Goal: Transaction & Acquisition: Purchase product/service

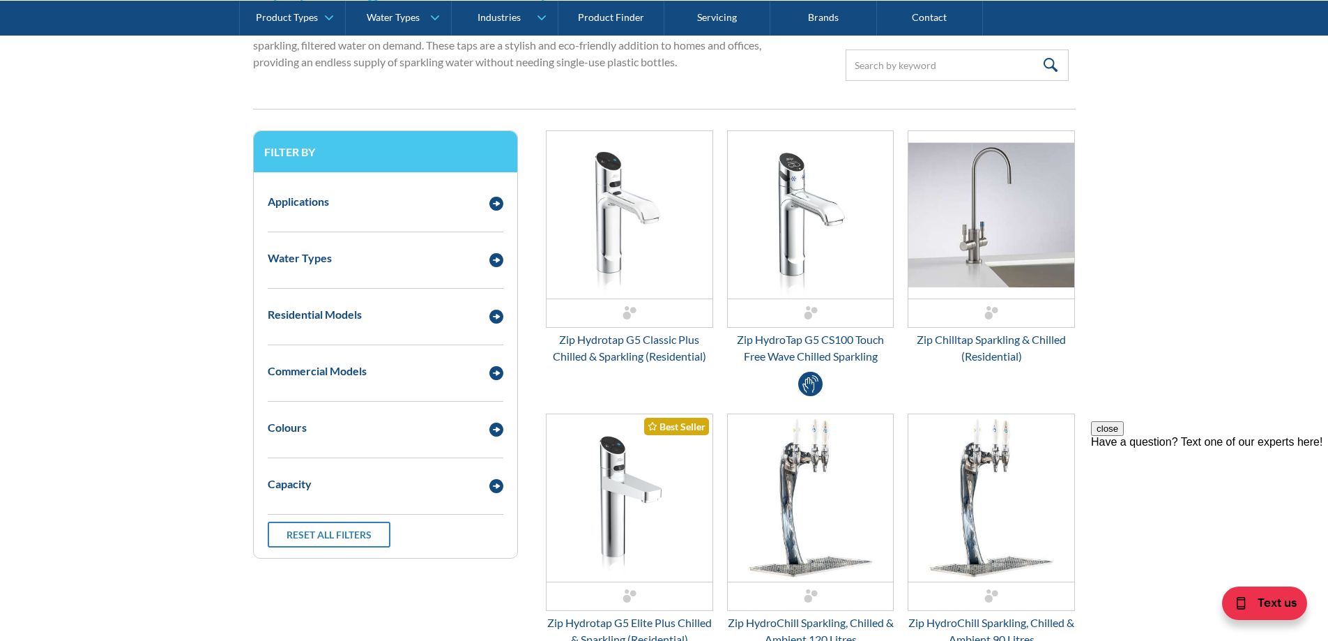
scroll to position [488, 0]
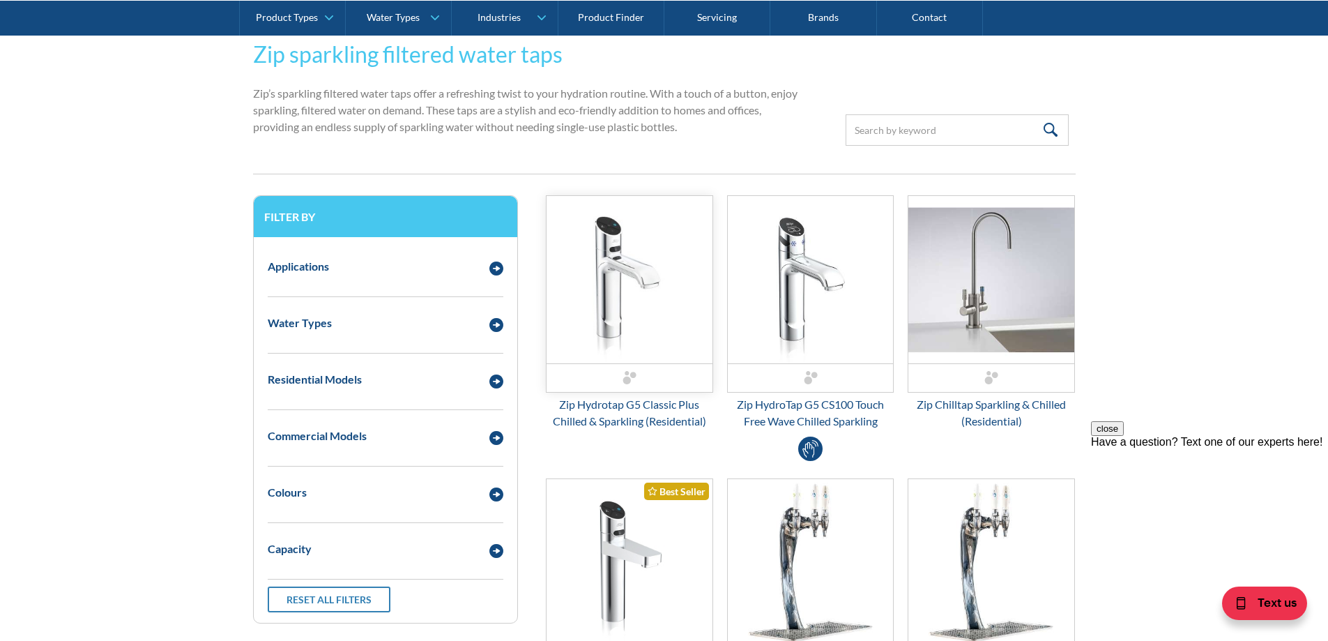
click at [635, 286] on img "Email Form 3" at bounding box center [630, 279] width 166 height 167
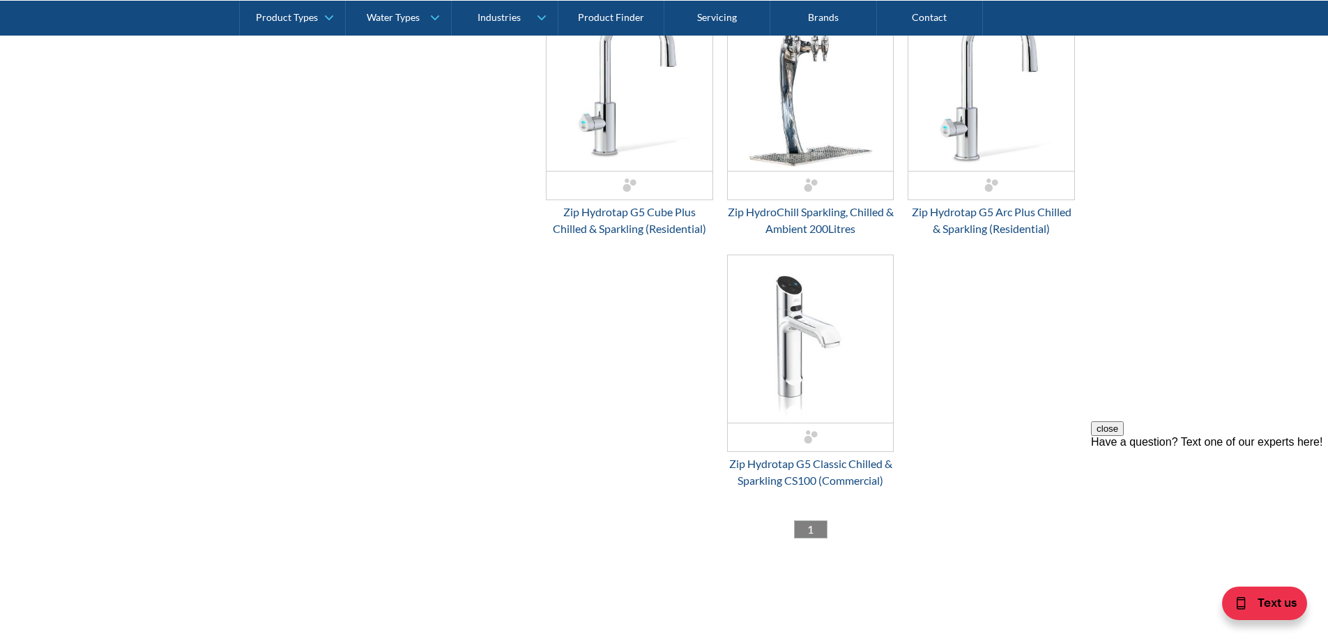
scroll to position [1255, 0]
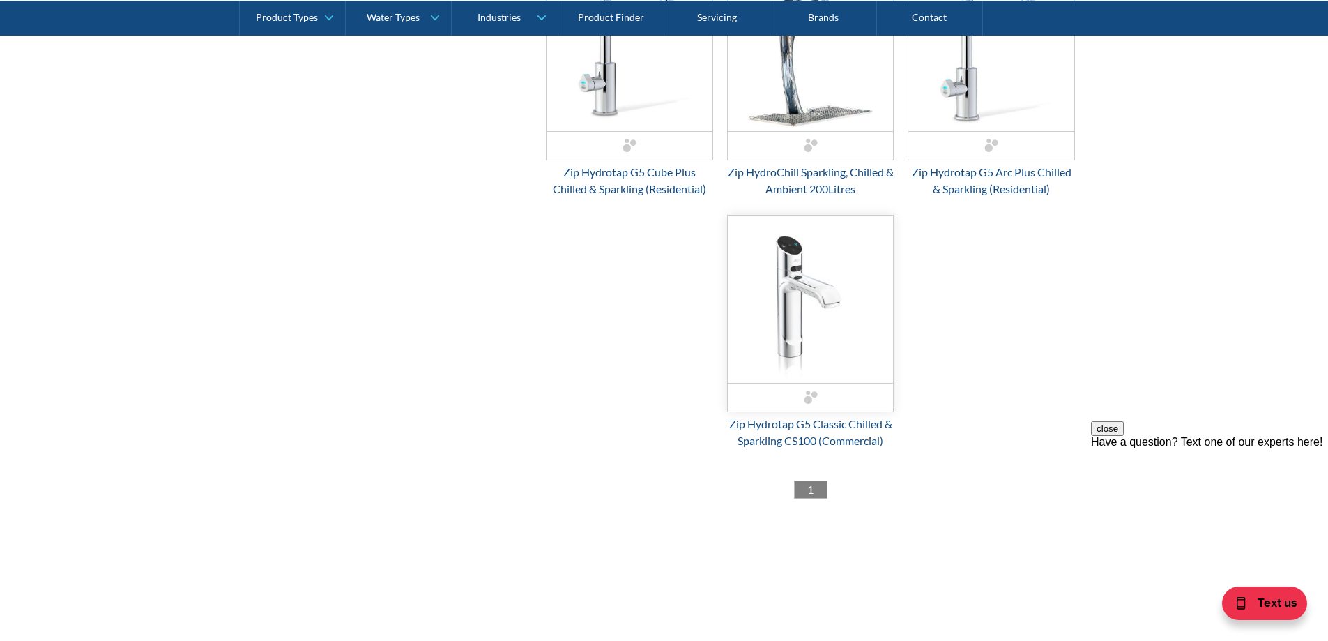
click at [812, 300] on img "Email Form 3" at bounding box center [811, 298] width 166 height 167
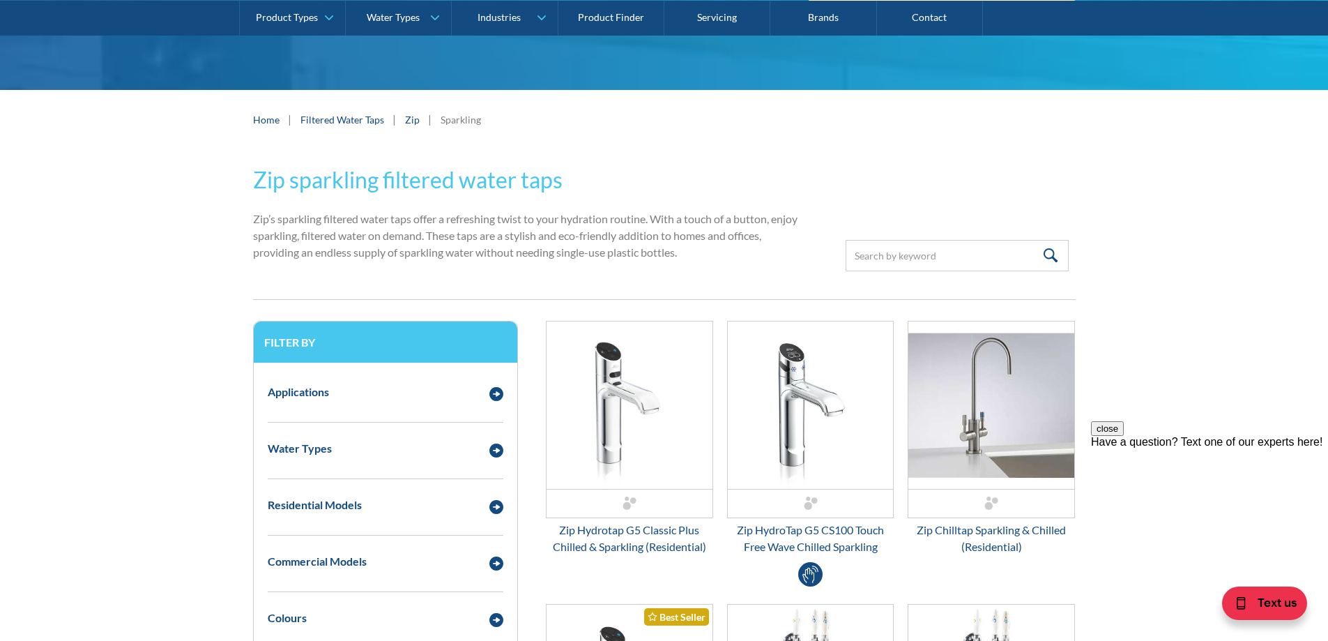
scroll to position [349, 0]
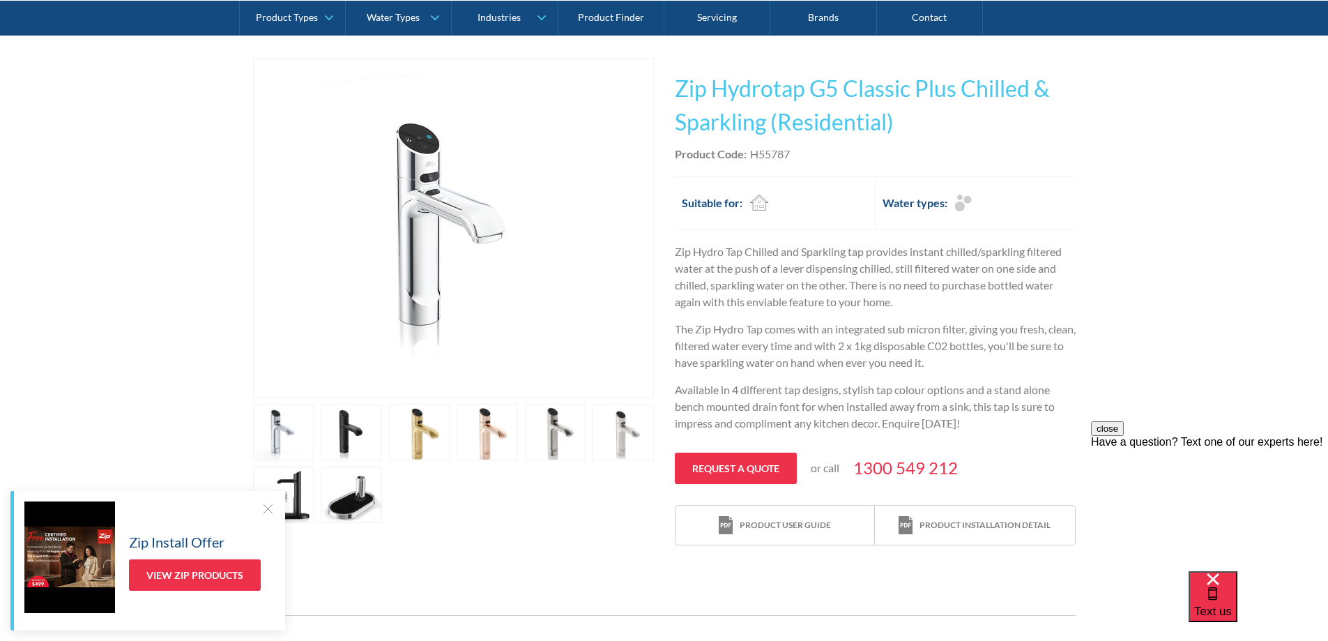
scroll to position [279, 0]
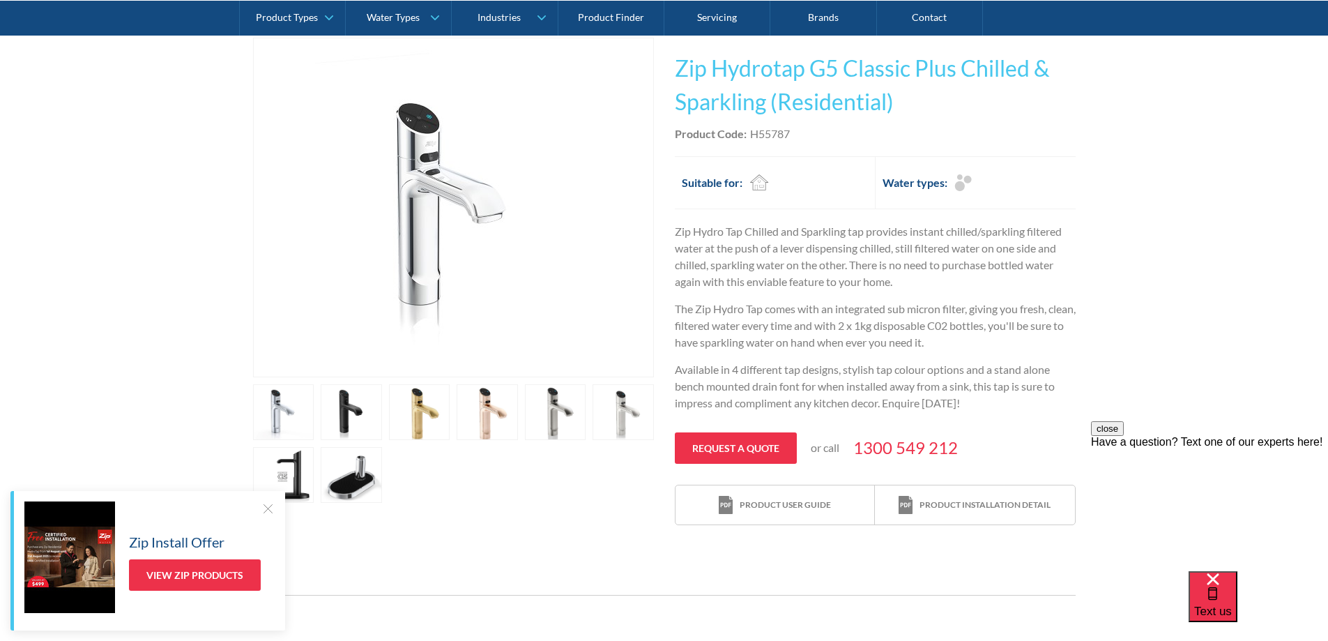
click at [315, 412] on link "open lightbox" at bounding box center [283, 412] width 61 height 56
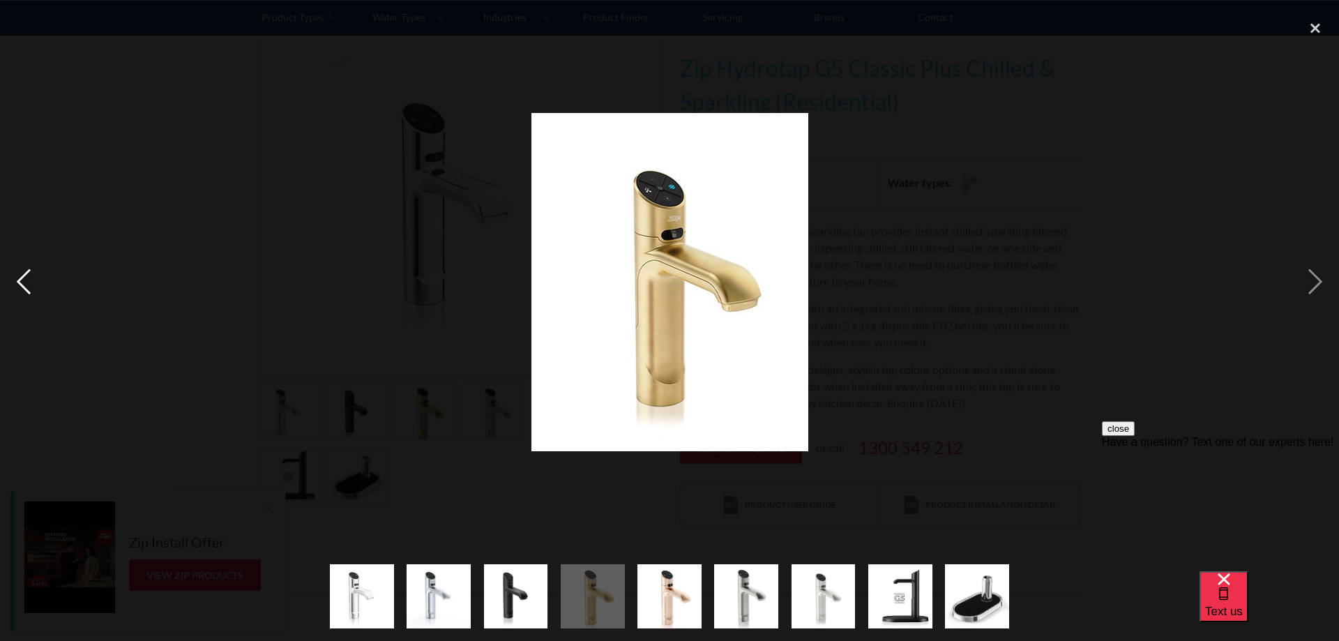
click at [27, 287] on div "previous image" at bounding box center [23, 282] width 47 height 538
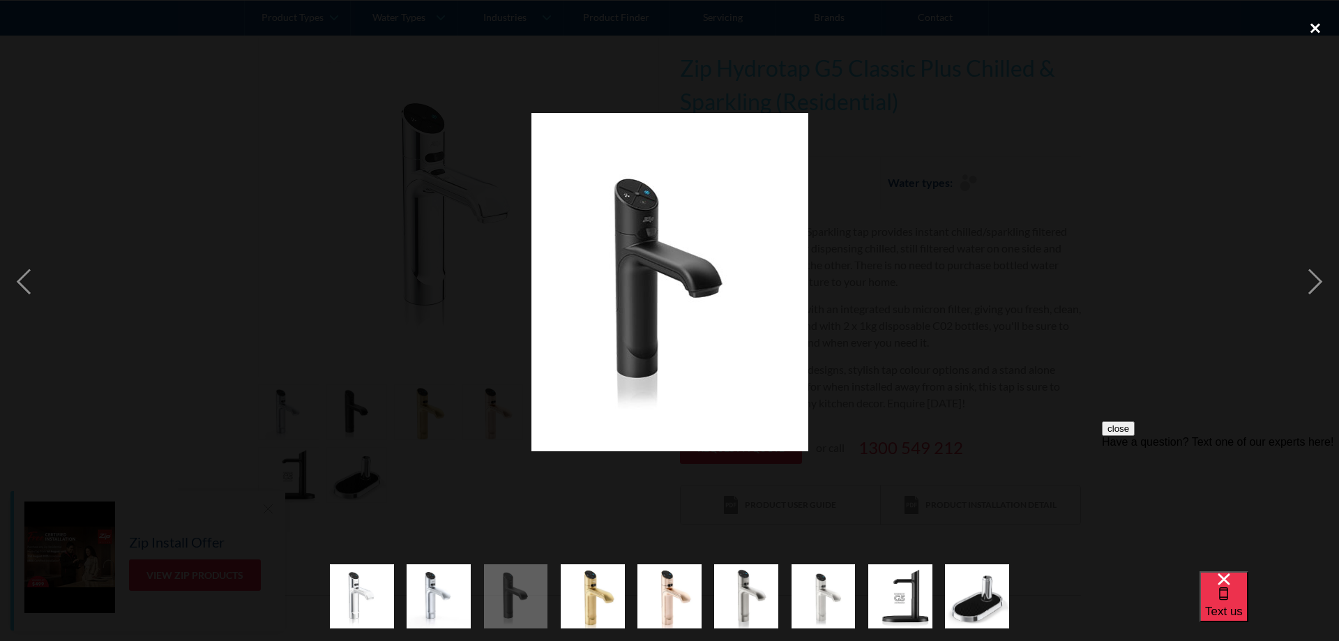
click at [1319, 26] on div "close lightbox" at bounding box center [1315, 28] width 47 height 31
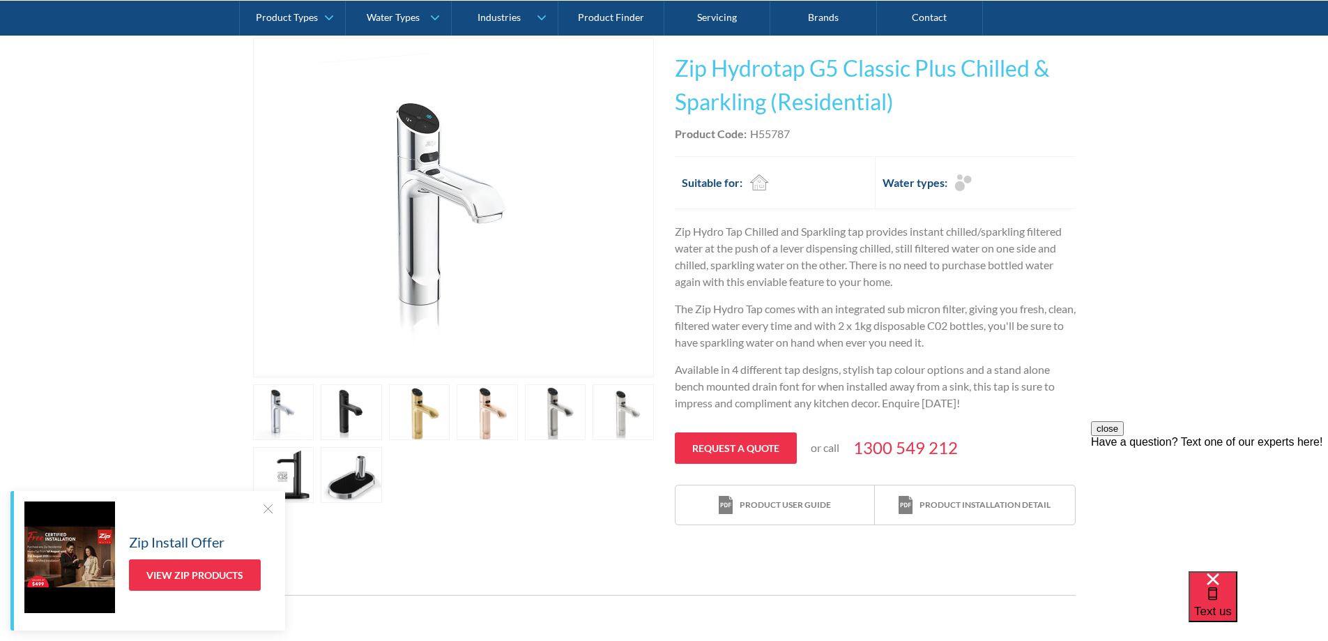
click at [266, 509] on div at bounding box center [268, 508] width 14 height 14
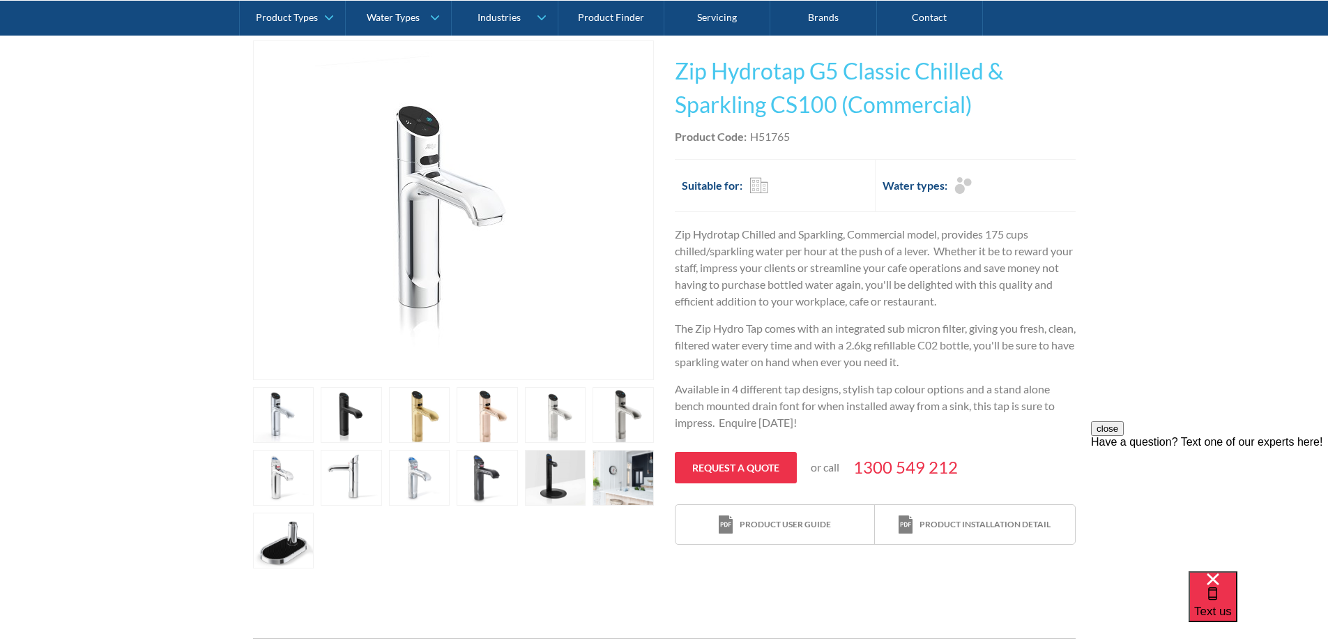
scroll to position [279, 0]
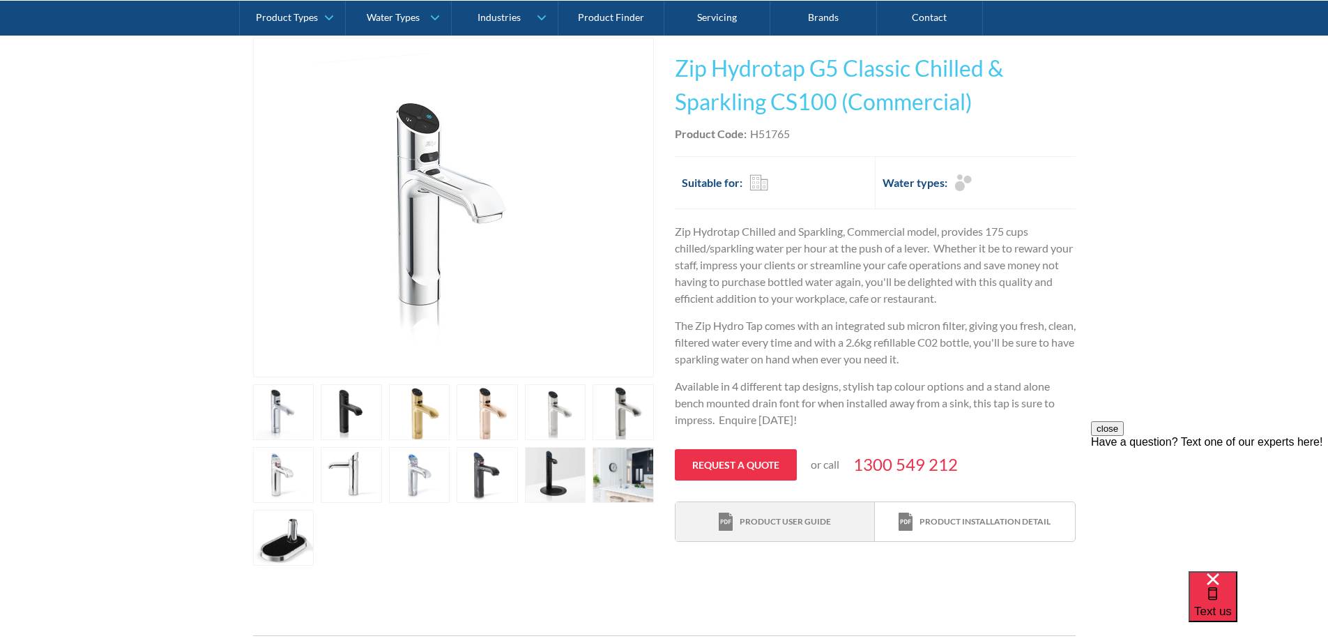
click at [762, 520] on div "Product user guide" at bounding box center [785, 521] width 91 height 13
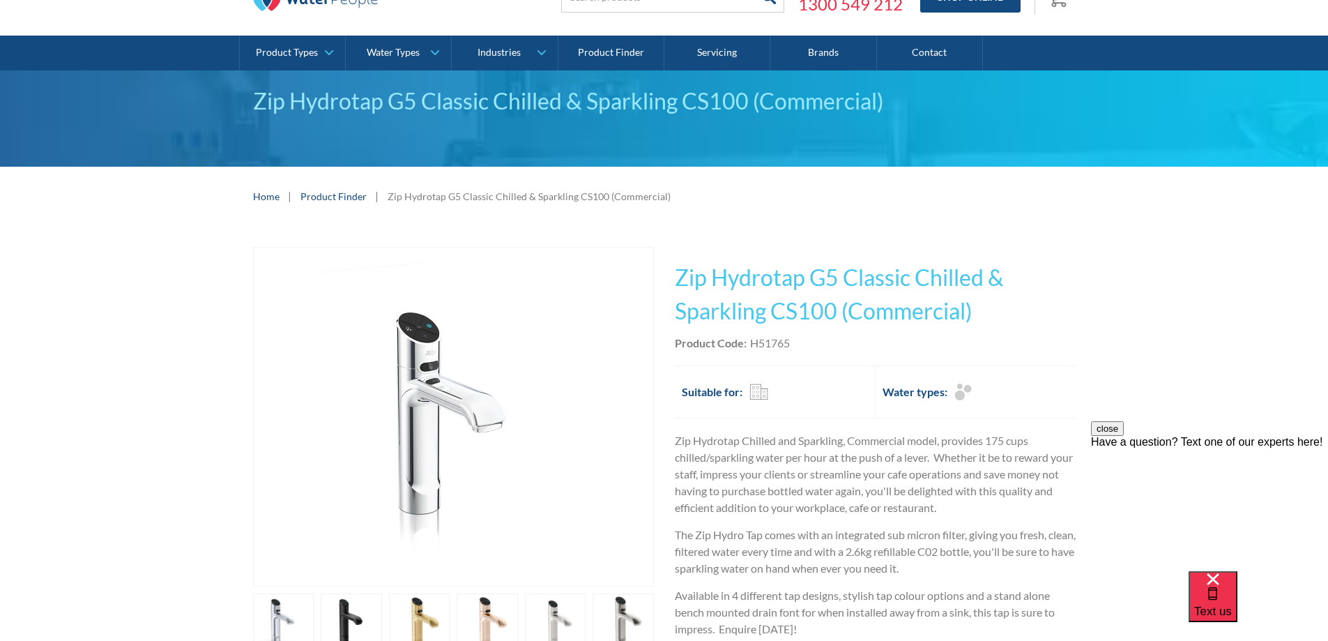
scroll to position [0, 0]
